Goal: Find specific page/section: Find specific page/section

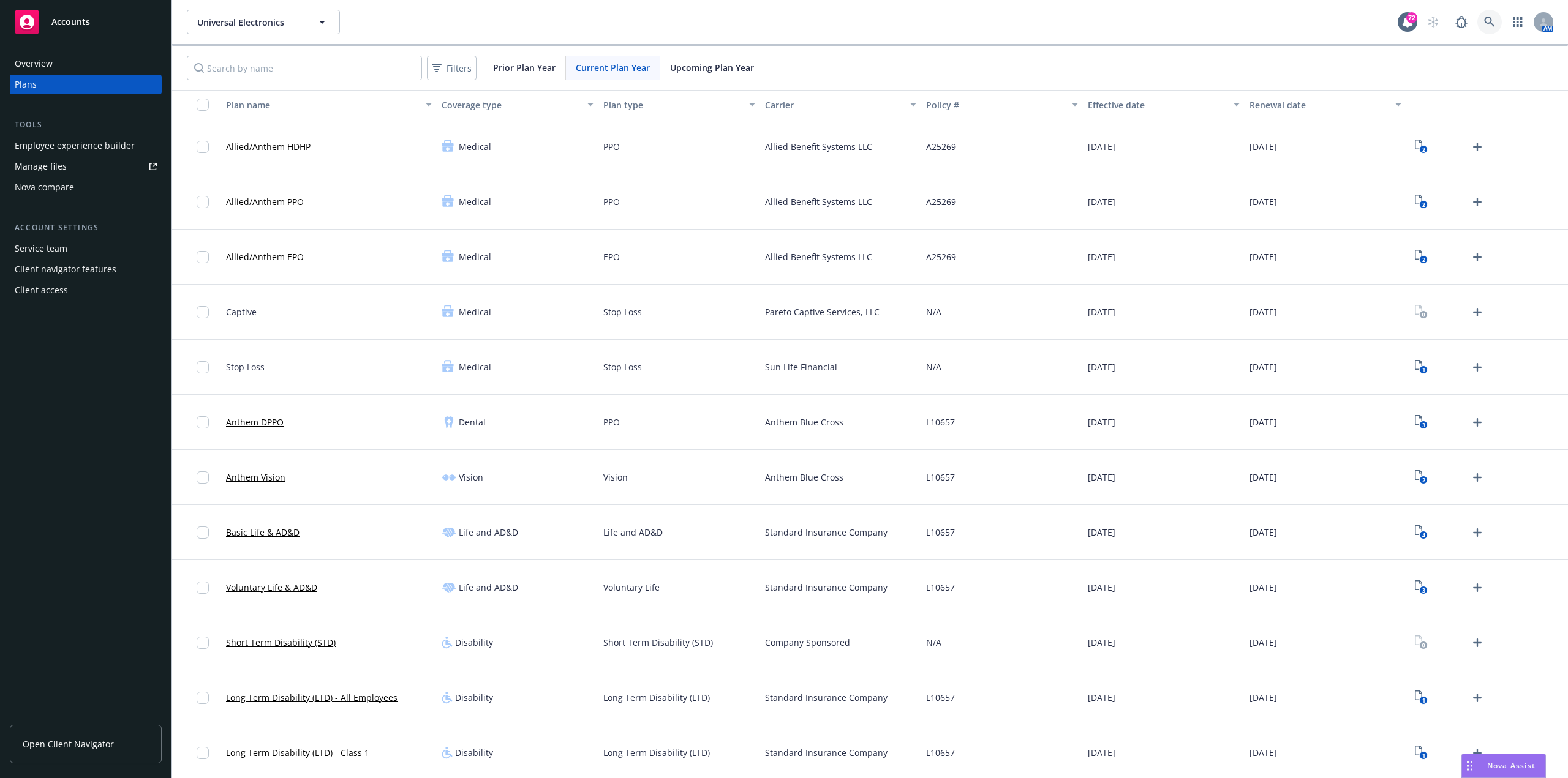
click at [1483, 11] on link at bounding box center [1490, 22] width 25 height 25
click at [338, 21] on button "Universal Electronics" at bounding box center [263, 22] width 153 height 25
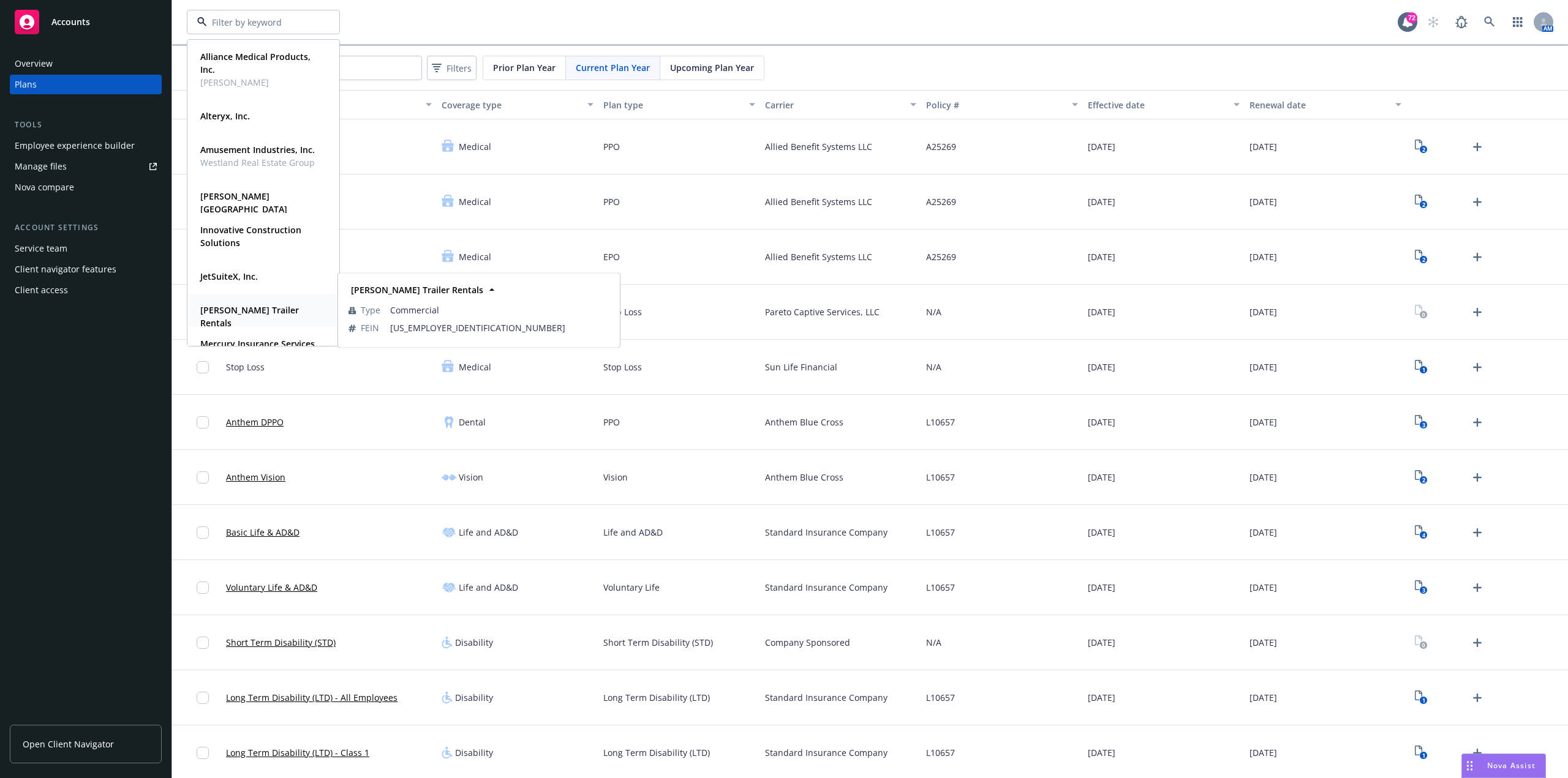
click at [260, 314] on strong "[PERSON_NAME] Trailer Rentals" at bounding box center [250, 317] width 98 height 25
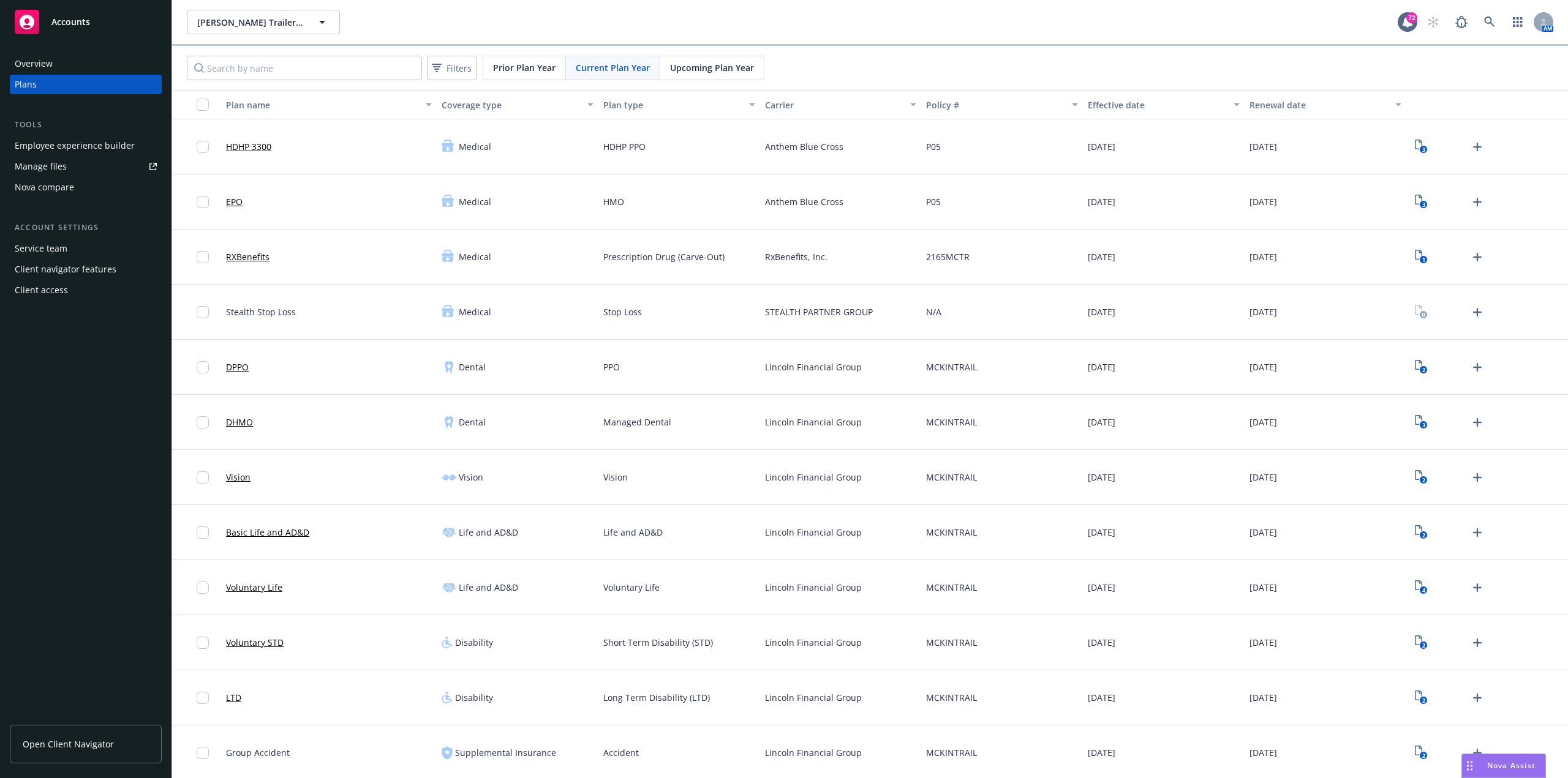
click at [71, 143] on div "Employee experience builder" at bounding box center [75, 146] width 120 height 20
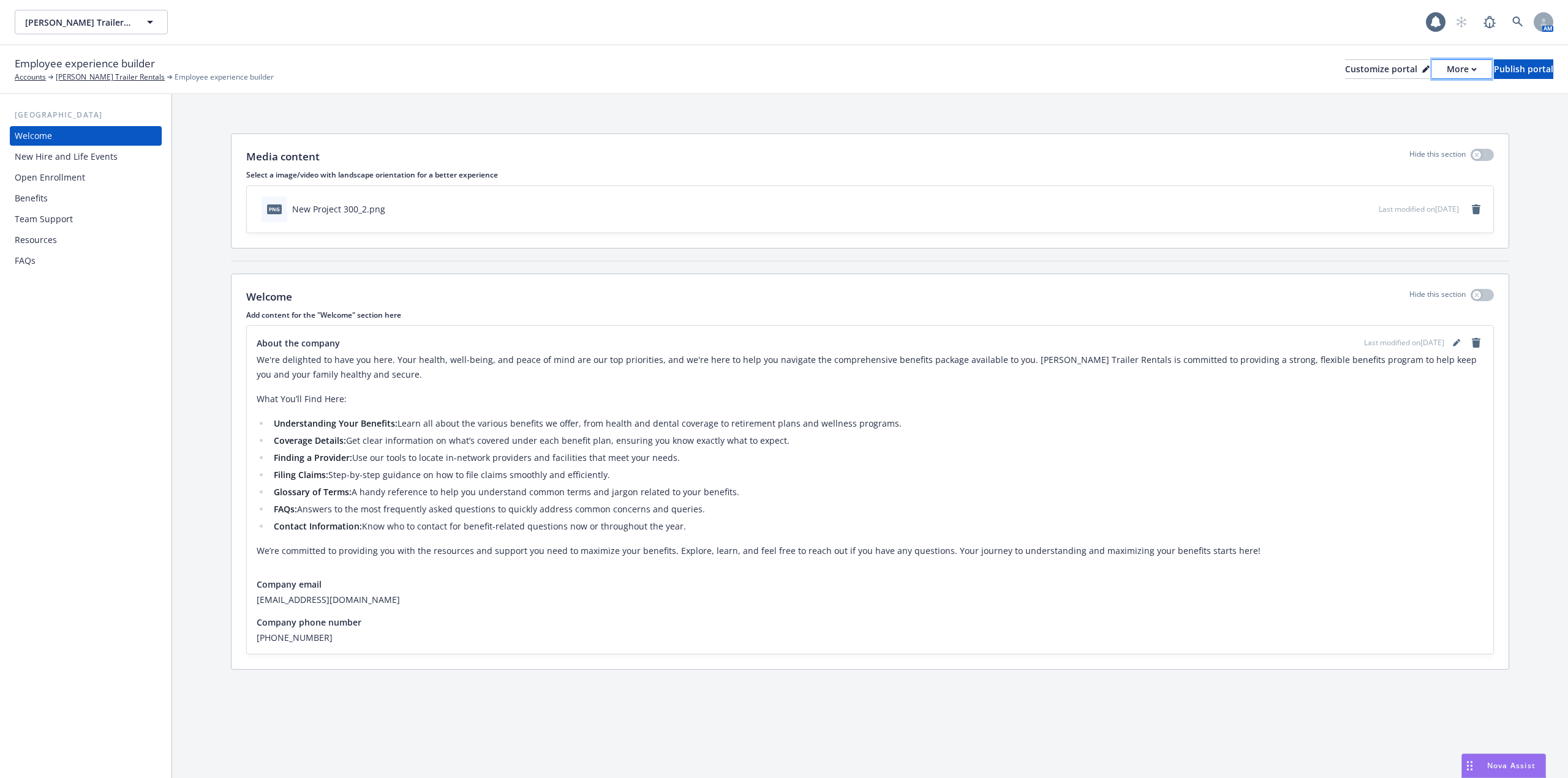
click at [1446, 75] on div "More" at bounding box center [1461, 68] width 30 height 18
click at [1389, 91] on link "Copy preview link" at bounding box center [1396, 96] width 112 height 25
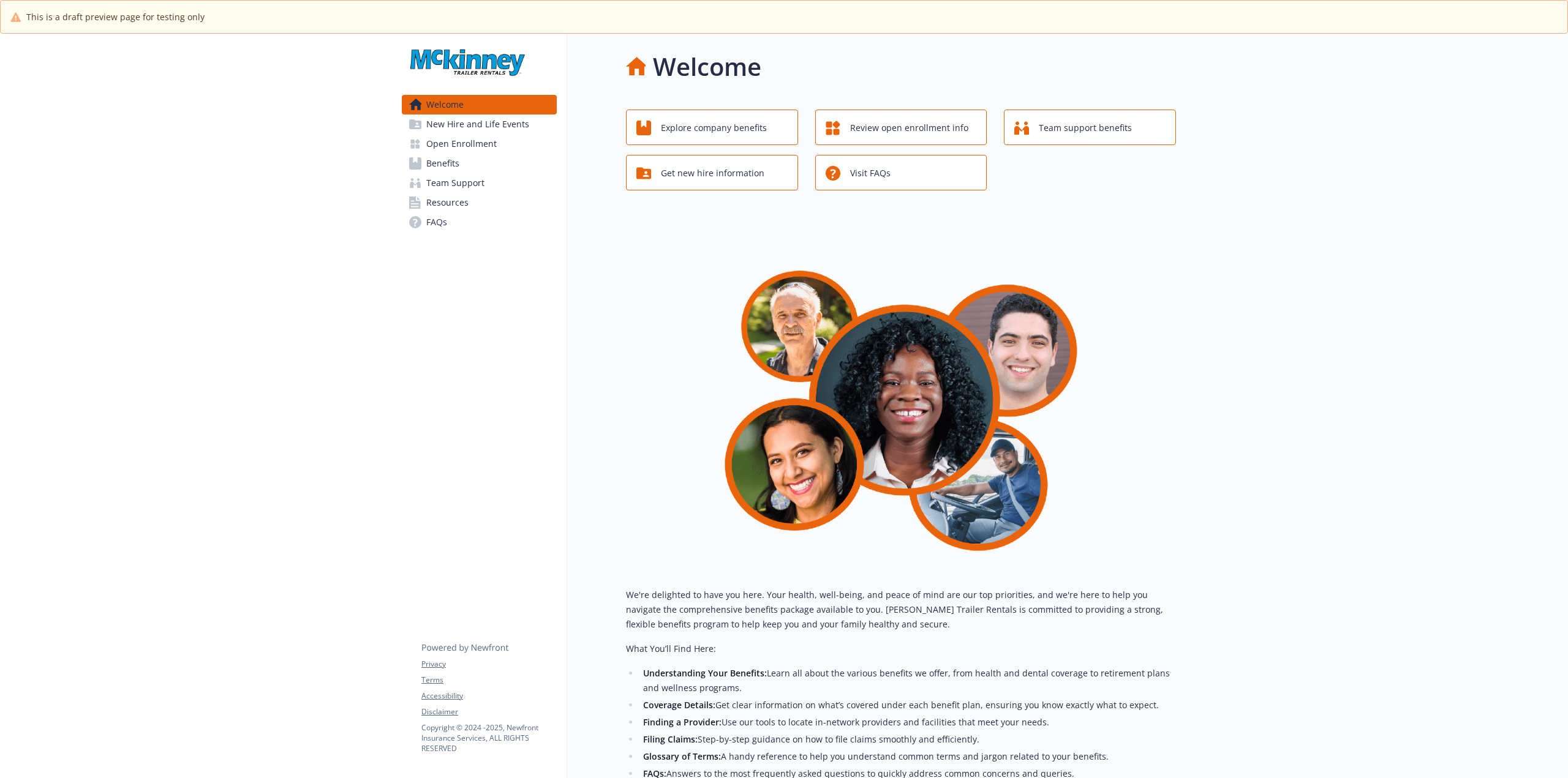
click at [1392, 441] on div at bounding box center [1371, 518] width 392 height 968
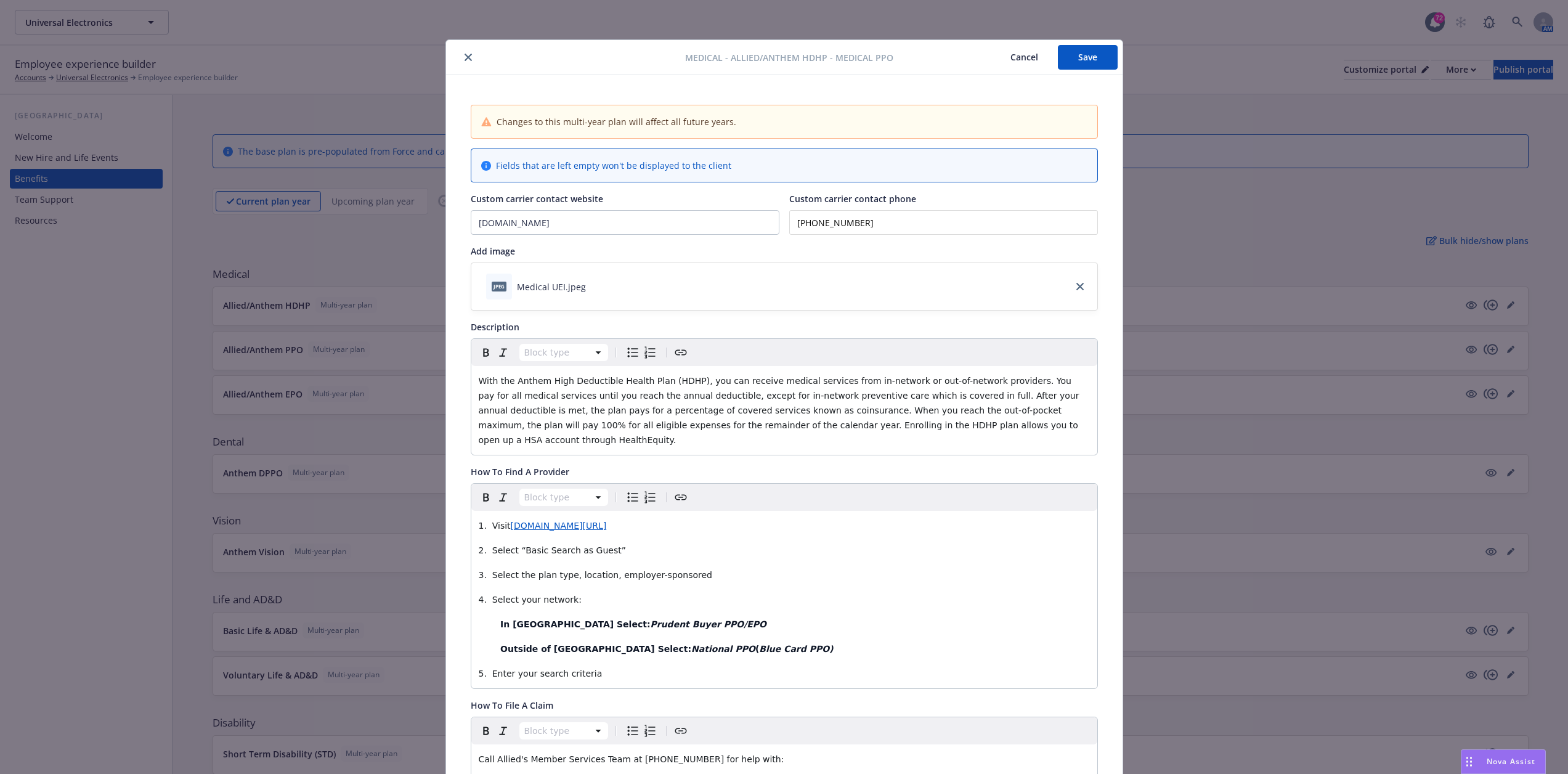
scroll to position [653, 0]
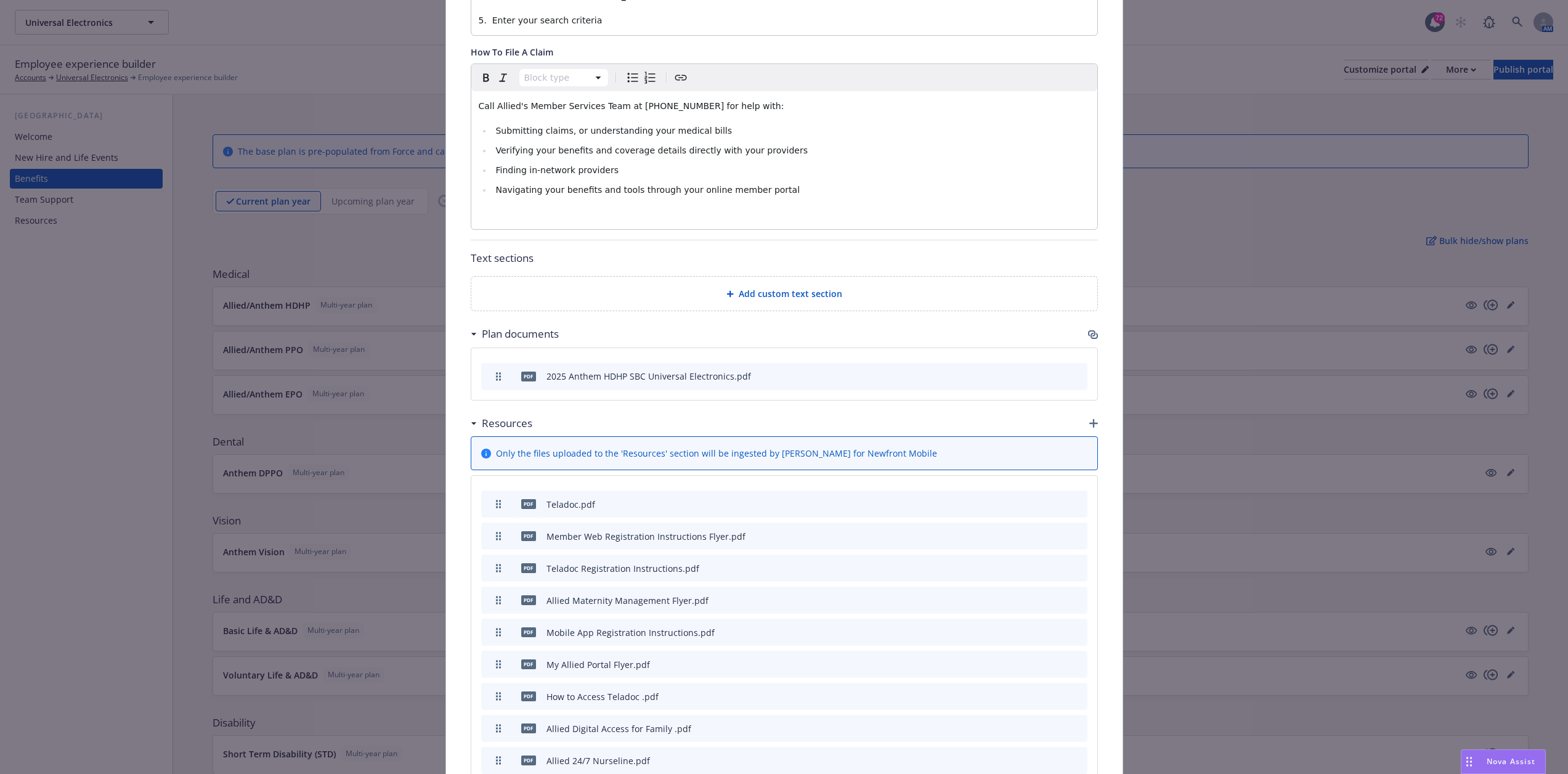
click at [1319, 298] on div "Medical - Allied/Anthem HDHP - Medical PPO Cancel Save Changes to this multi-ye…" at bounding box center [784, 387] width 1568 height 774
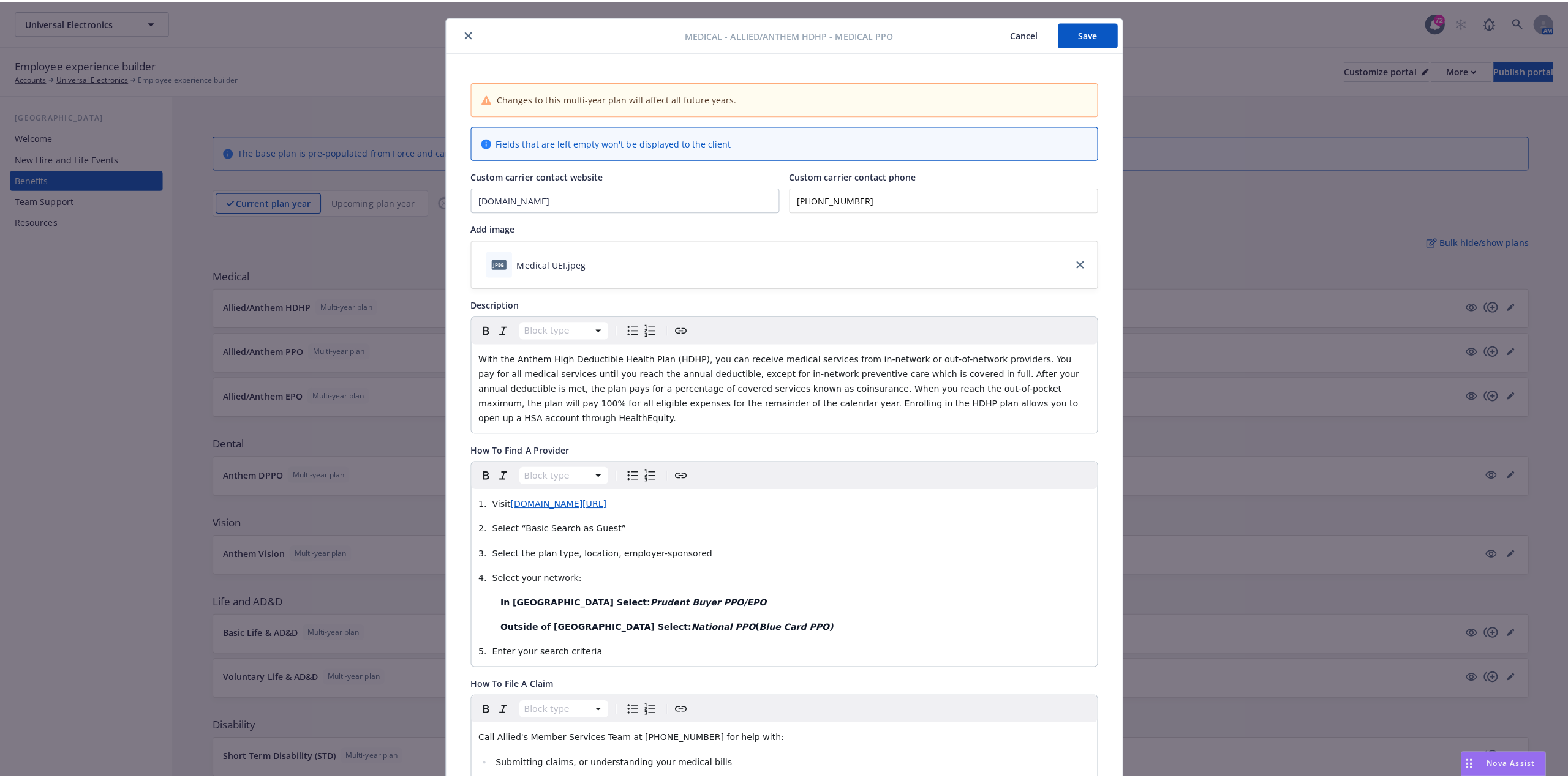
scroll to position [0, 0]
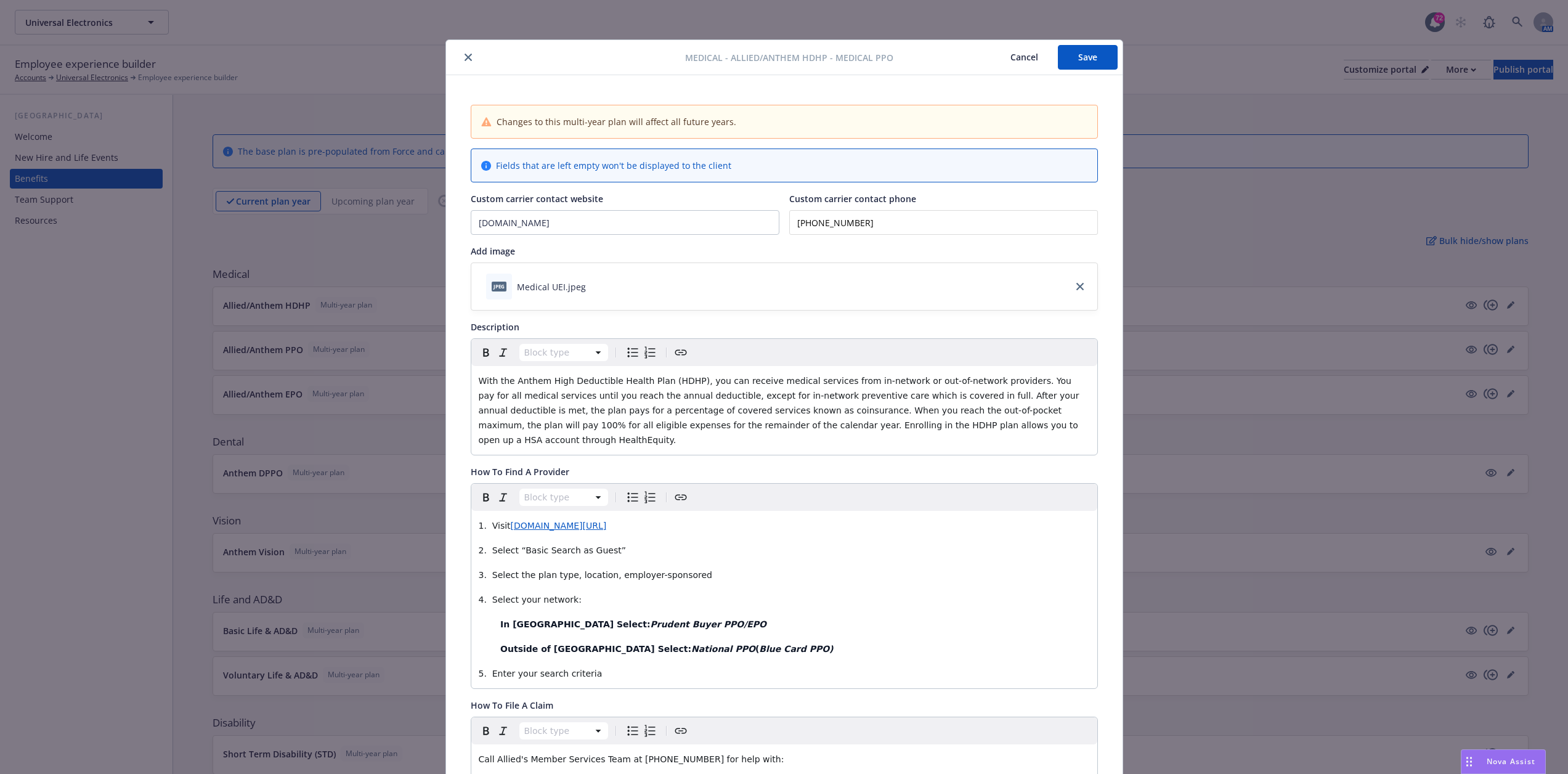
click at [464, 54] on icon "close" at bounding box center [468, 57] width 8 height 8
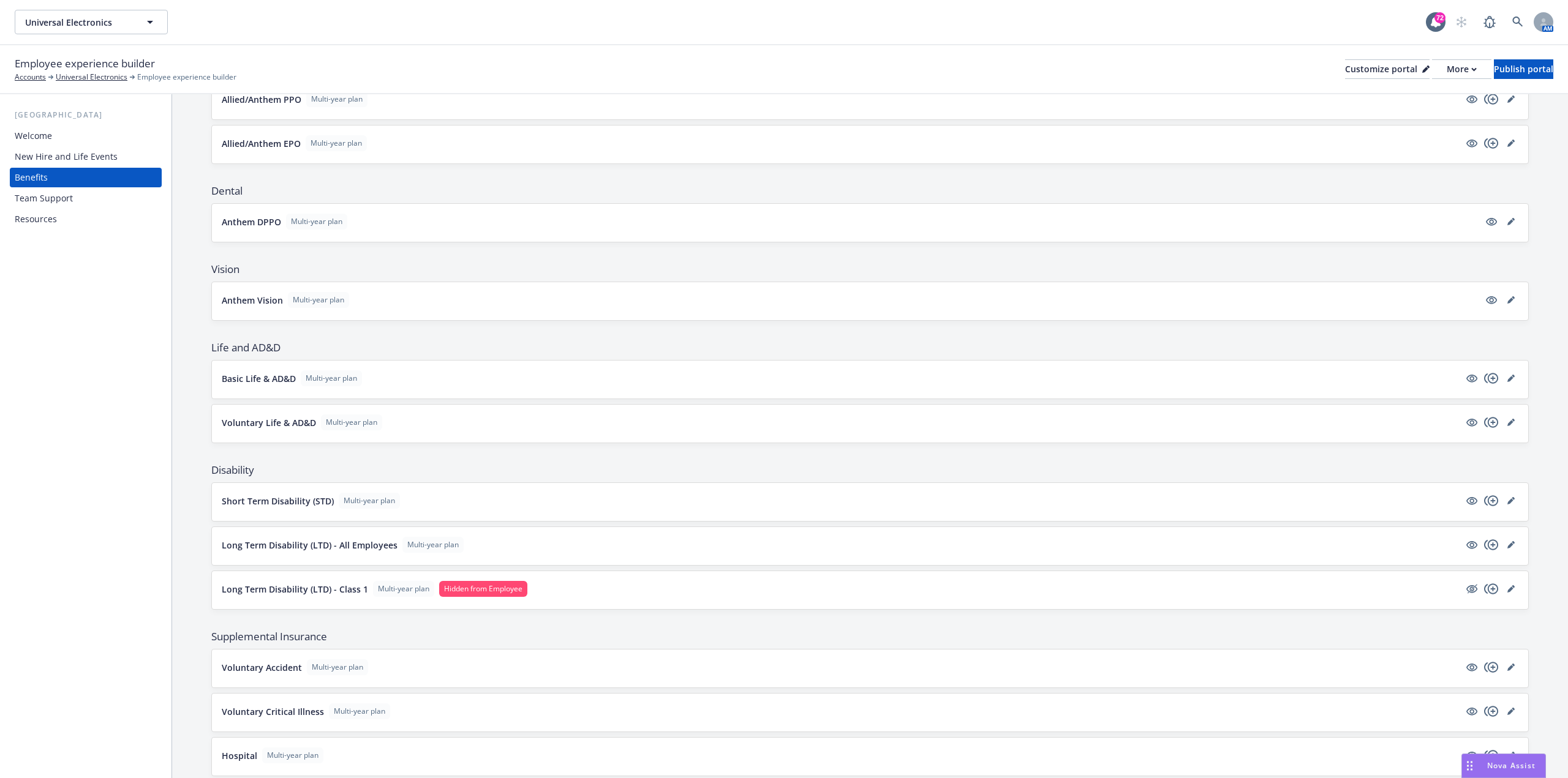
scroll to position [306, 0]
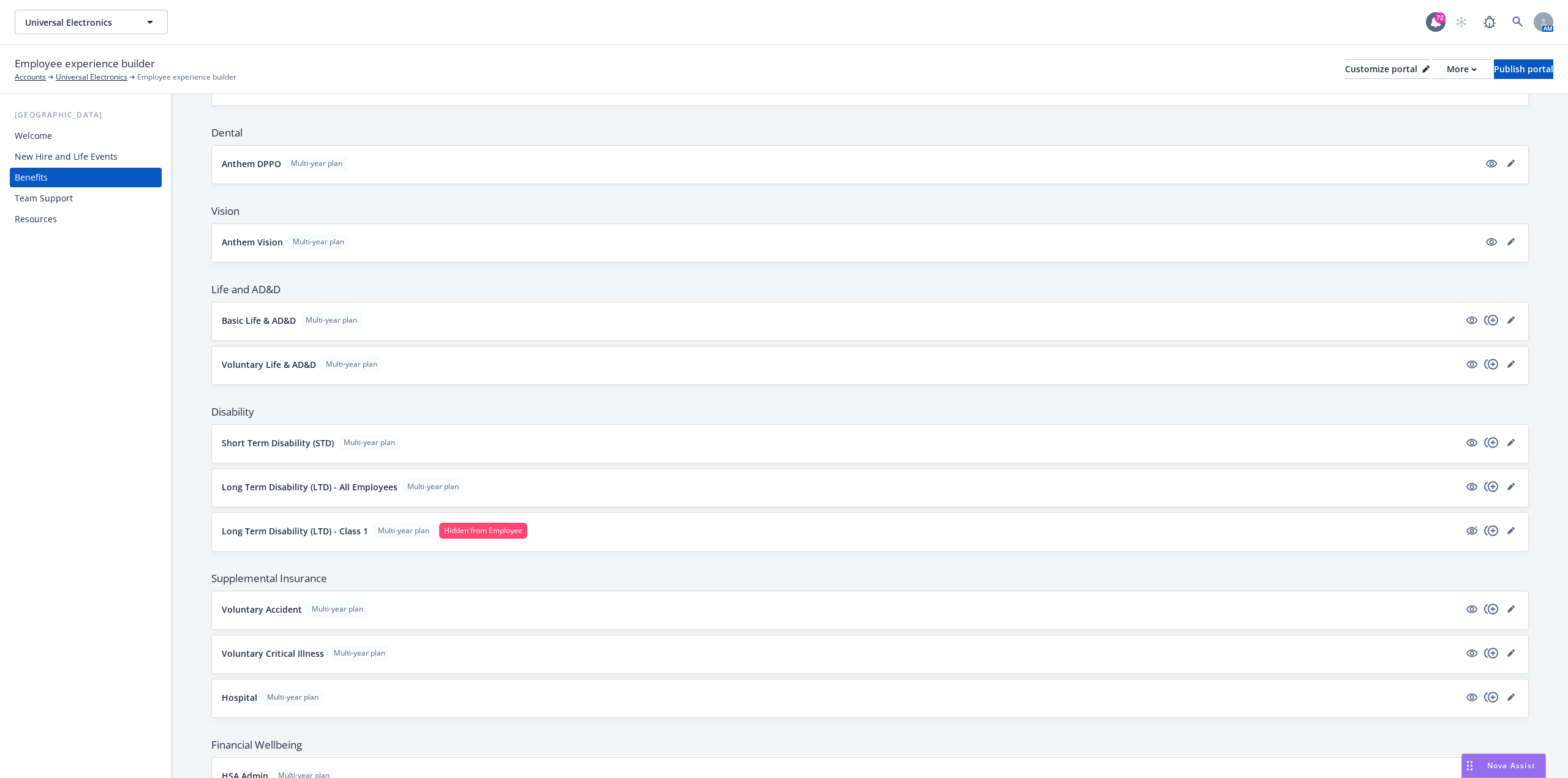
click at [76, 458] on div "USA Welcome New Hire and Life Events Benefits Team Support Resources" at bounding box center [85, 436] width 171 height 683
click at [67, 480] on div "USA Welcome New Hire and Life Events Benefits Team Support Resources" at bounding box center [85, 436] width 171 height 683
click at [0, 510] on div "USA Welcome New Hire and Life Events Benefits Team Support Resources" at bounding box center [85, 436] width 171 height 683
click at [66, 404] on div "USA Welcome New Hire and Life Events Benefits Team Support Resources" at bounding box center [85, 436] width 171 height 683
click at [81, 536] on div "USA Welcome New Hire and Life Events Benefits Team Support Resources" at bounding box center [85, 436] width 171 height 683
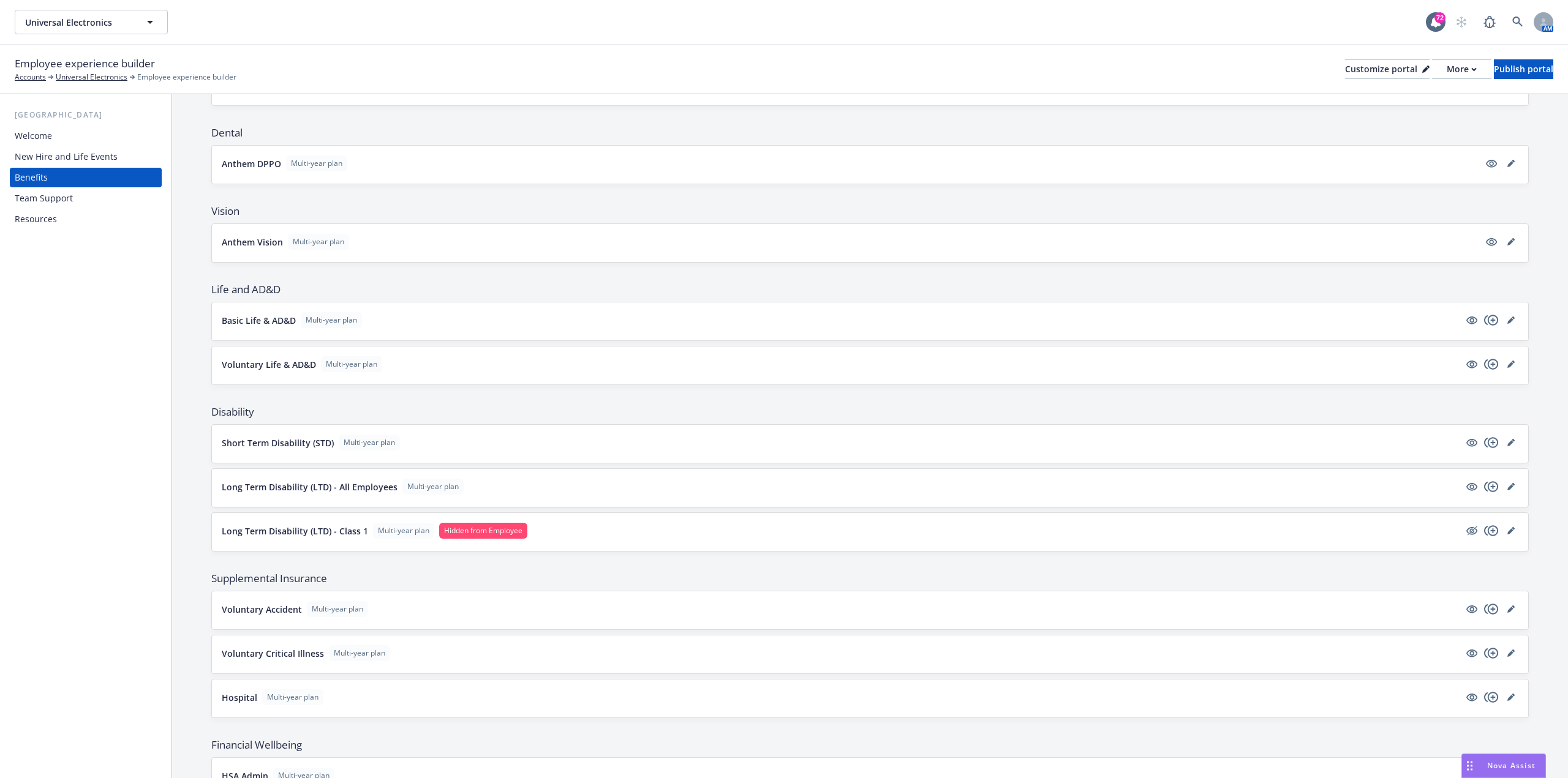
click at [112, 412] on div "USA Welcome New Hire and Life Events Benefits Team Support Resources" at bounding box center [85, 436] width 171 height 683
click at [0, 463] on div "USA Welcome New Hire and Life Events Benefits Team Support Resources" at bounding box center [85, 436] width 171 height 683
click at [56, 442] on div "USA Welcome New Hire and Life Events Benefits Team Support Resources" at bounding box center [85, 436] width 171 height 683
click at [100, 458] on div "USA Welcome New Hire and Life Events Benefits Team Support Resources" at bounding box center [85, 436] width 171 height 683
click at [85, 403] on div "USA Welcome New Hire and Life Events Benefits Team Support Resources" at bounding box center [85, 436] width 171 height 683
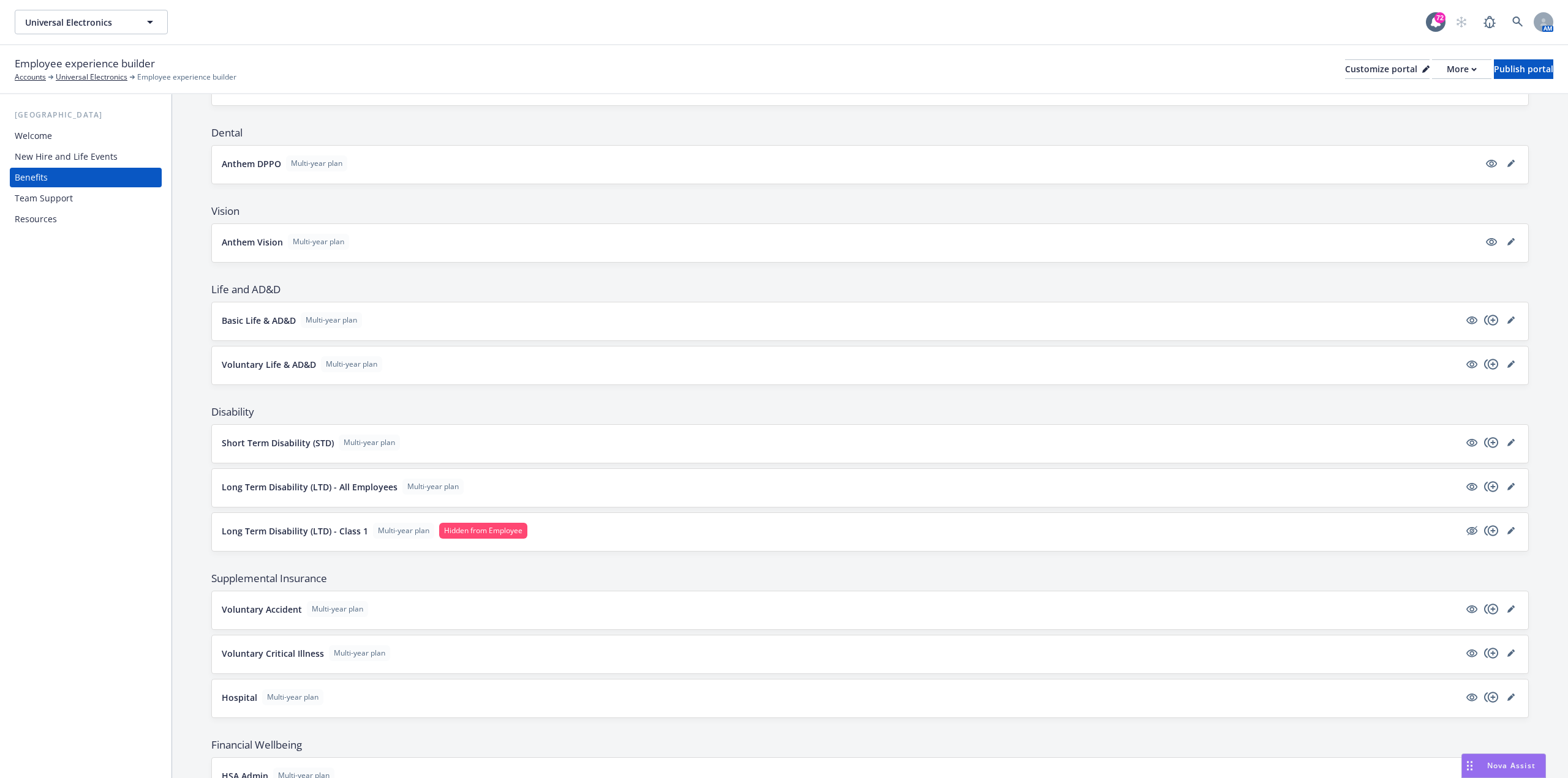
click at [84, 395] on div "USA Welcome New Hire and Life Events Benefits Team Support Resources" at bounding box center [85, 436] width 171 height 683
click at [84, 398] on div "USA Welcome New Hire and Life Events Benefits Team Support Resources" at bounding box center [85, 436] width 171 height 683
drag, startPoint x: 43, startPoint y: 667, endPoint x: 90, endPoint y: 697, distance: 55.8
click at [43, 666] on div "USA Welcome New Hire and Life Events Benefits Team Support Resources" at bounding box center [85, 436] width 171 height 683
